Goal: Information Seeking & Learning: Learn about a topic

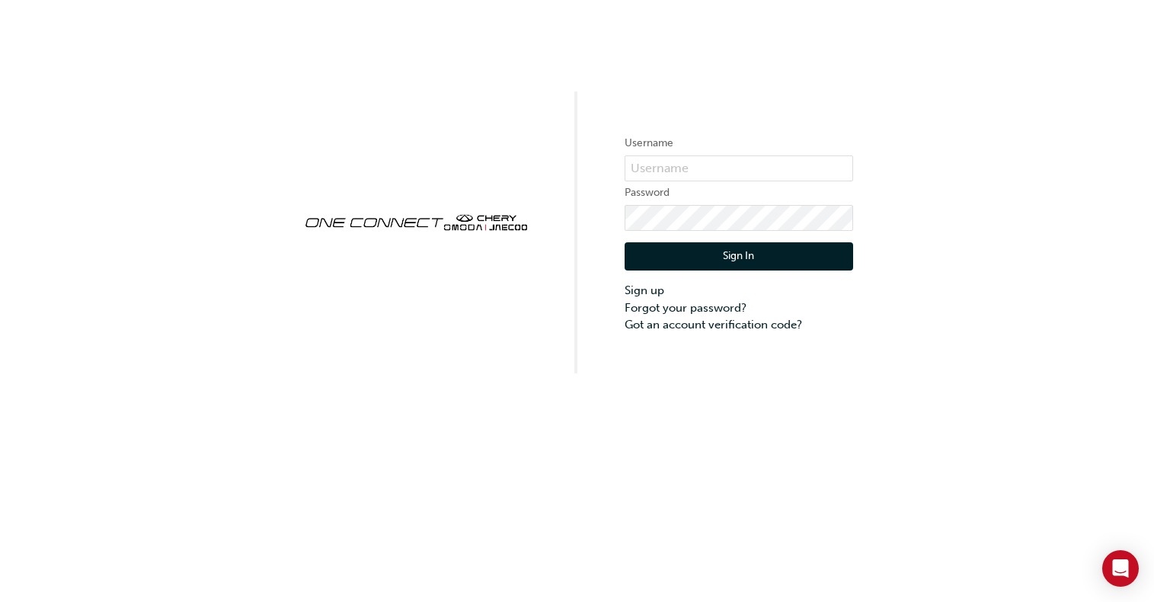
drag, startPoint x: 713, startPoint y: 15, endPoint x: 909, endPoint y: 97, distance: 213.0
click at [909, 99] on div "Username Password Sign In Sign up Forgot your password? Got an account verifica…" at bounding box center [577, 186] width 1154 height 373
click at [651, 165] on input "text" at bounding box center [739, 168] width 229 height 26
type input "ONE00340"
click at [756, 251] on button "Sign In" at bounding box center [739, 256] width 229 height 29
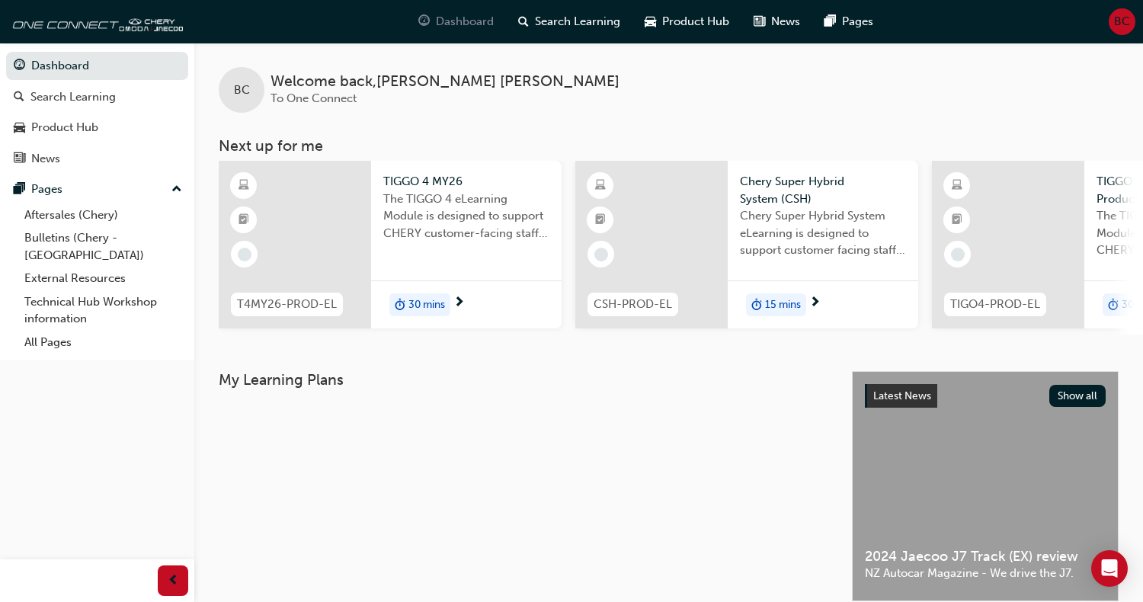
click at [466, 23] on span "Dashboard" at bounding box center [465, 22] width 58 height 18
click at [548, 23] on span "Search Learning" at bounding box center [577, 22] width 85 height 18
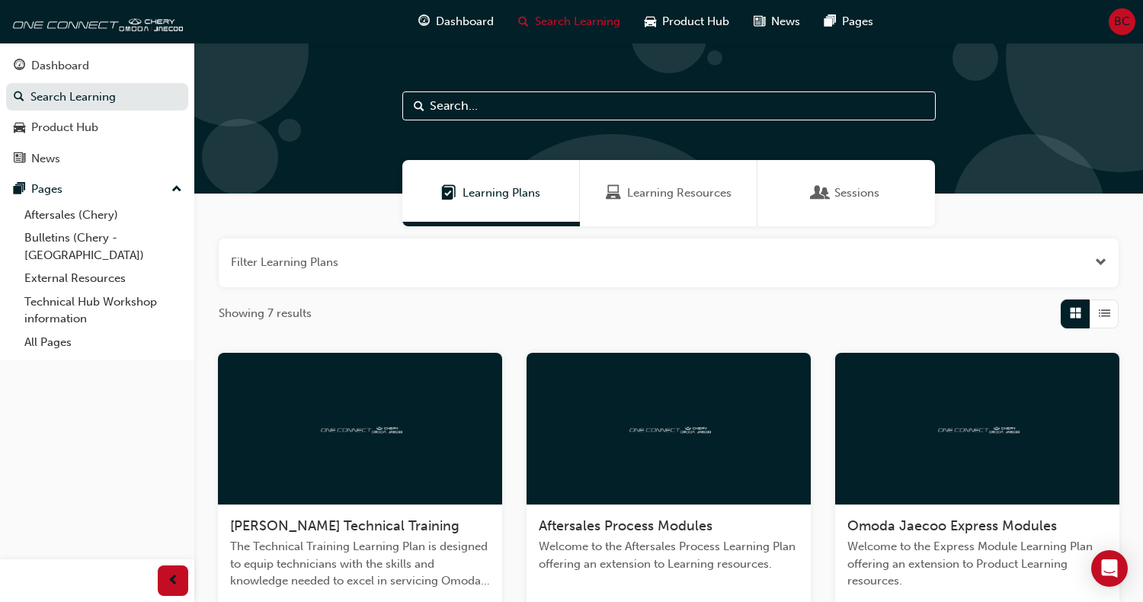
click at [473, 106] on input "text" at bounding box center [668, 105] width 533 height 29
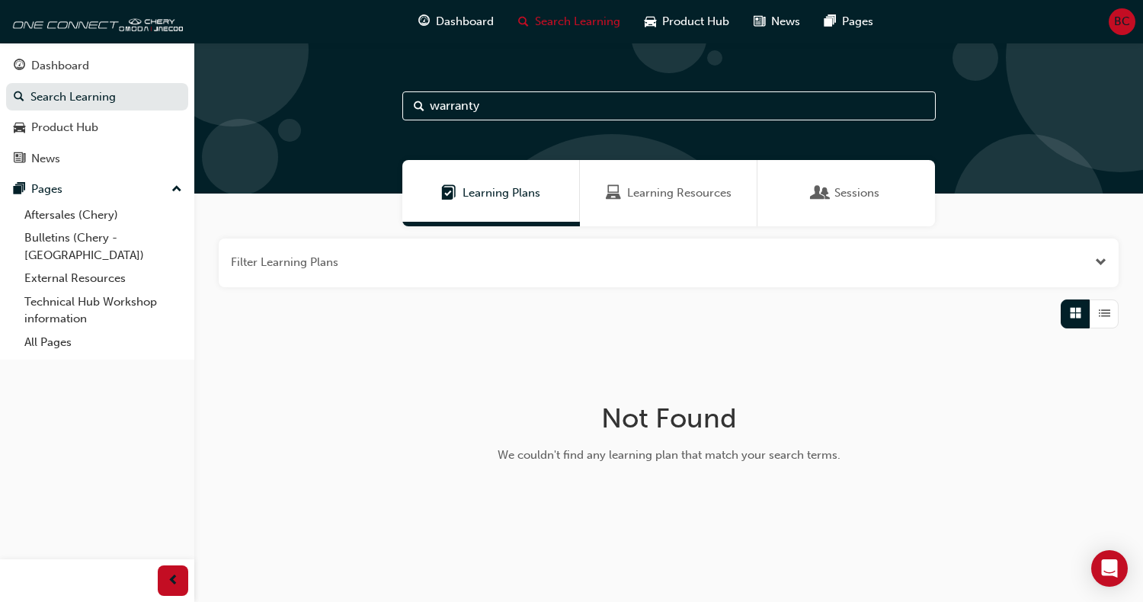
type input "warranty"
click at [713, 192] on span "Learning Resources" at bounding box center [679, 193] width 104 height 18
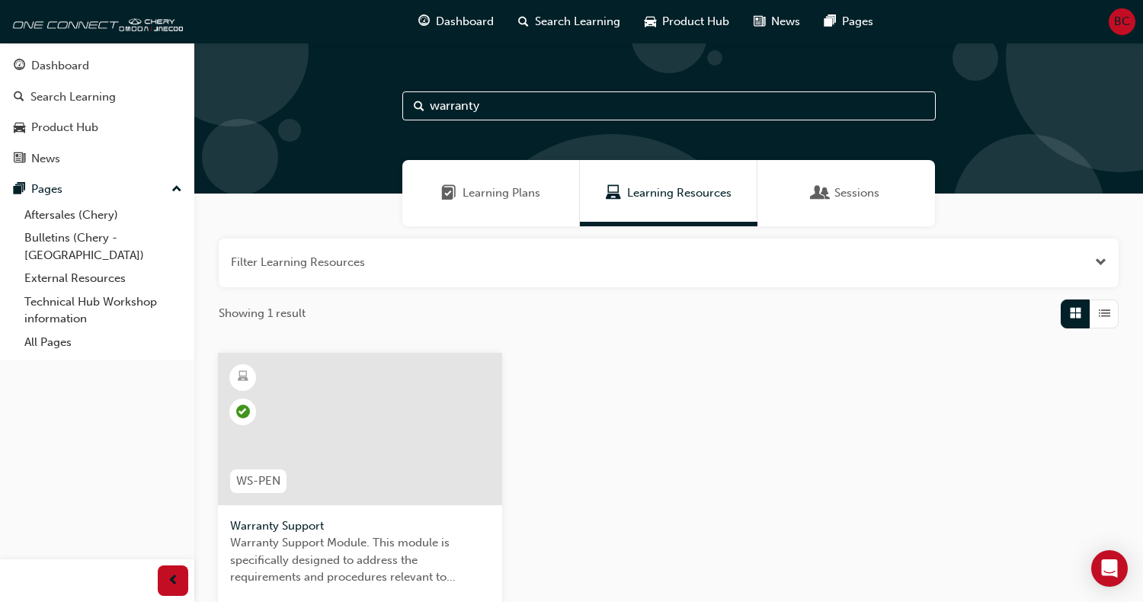
scroll to position [152, 0]
